Goal: Task Accomplishment & Management: Use online tool/utility

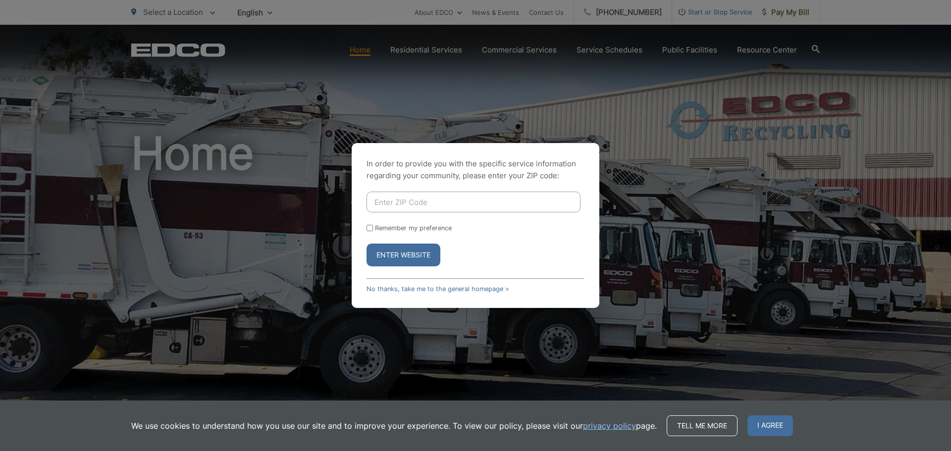
click at [421, 197] on input "Enter ZIP Code" at bounding box center [474, 202] width 214 height 21
click at [797, 13] on div "In order to provide you with the specific service information regarding your co…" at bounding box center [475, 225] width 951 height 451
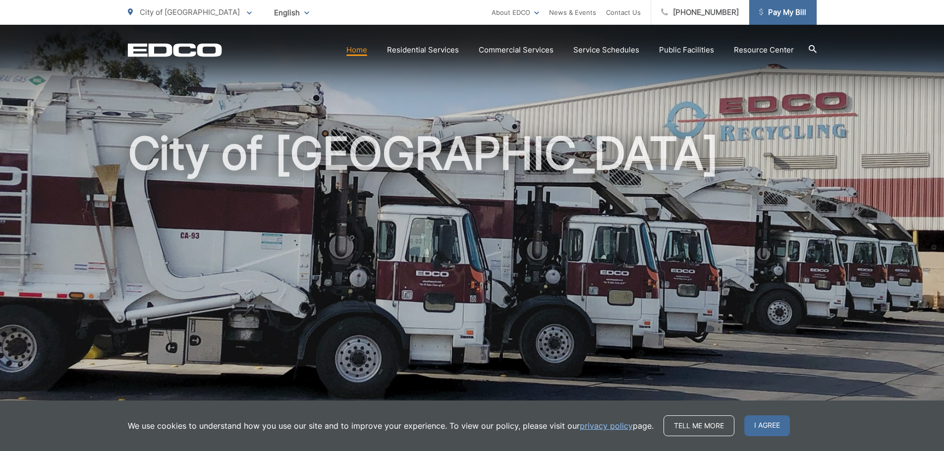
click at [789, 11] on span "Pay My Bill" at bounding box center [782, 12] width 47 height 12
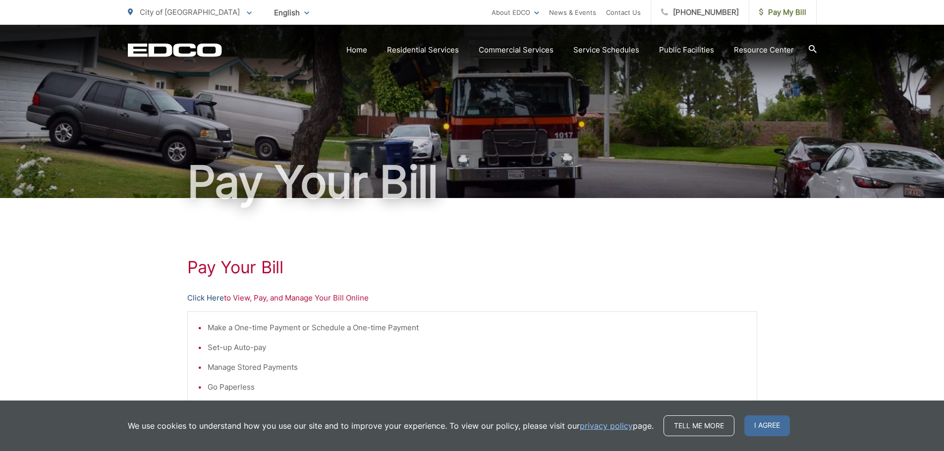
click at [205, 296] on link "Click Here" at bounding box center [205, 298] width 37 height 12
